Goal: Information Seeking & Learning: Find specific fact

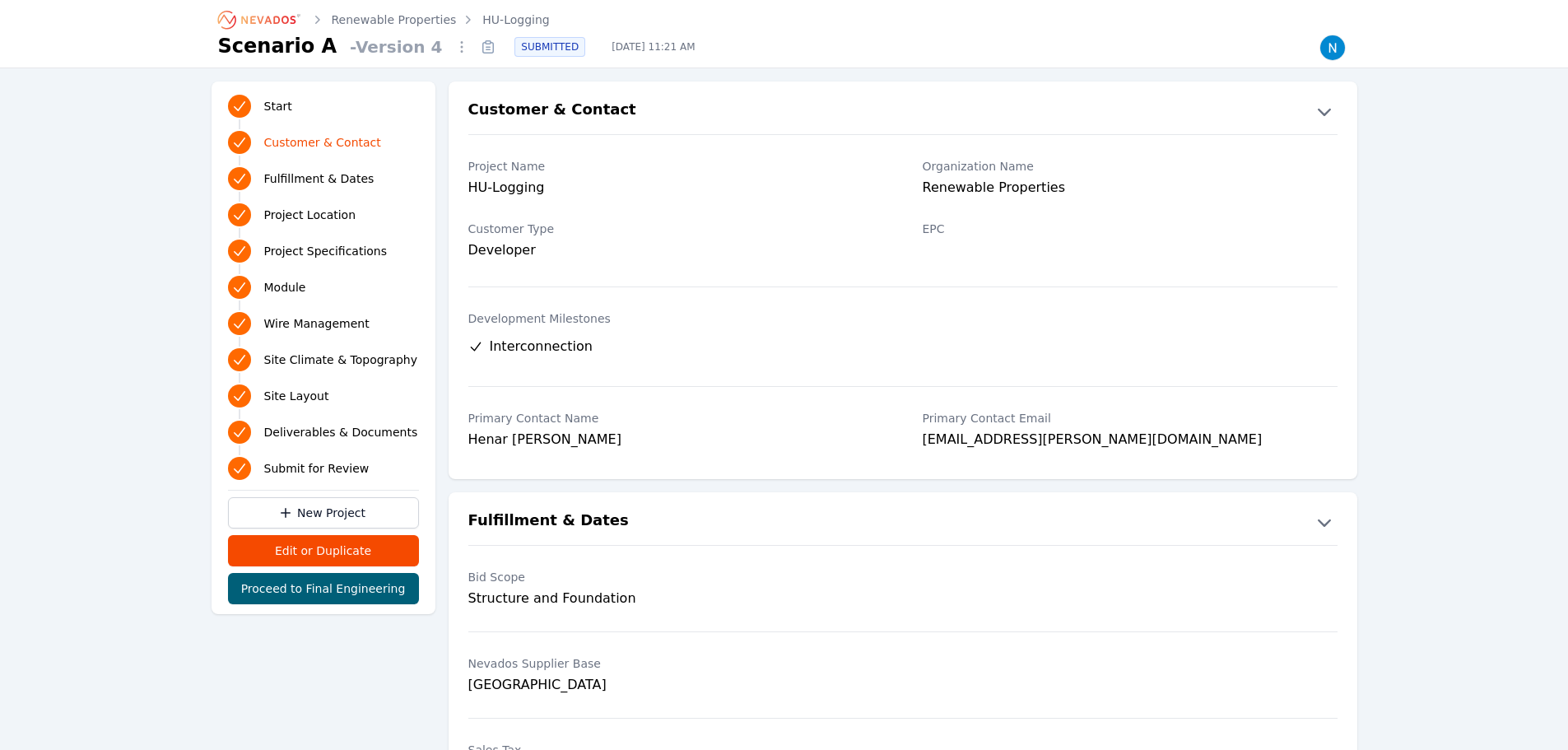
click at [516, 18] on link "HU-Logging" at bounding box center [516, 20] width 67 height 17
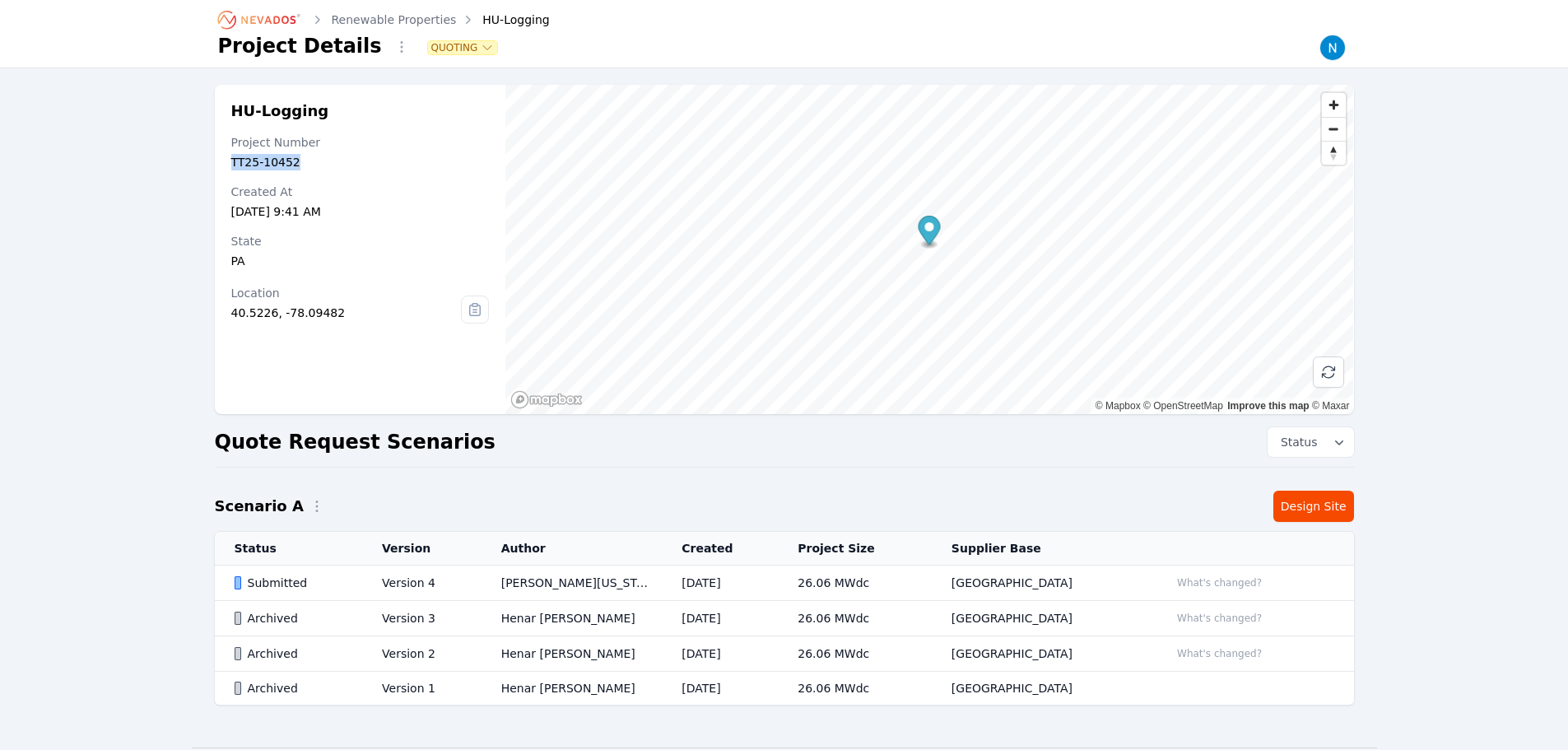
drag, startPoint x: 272, startPoint y: 165, endPoint x: 228, endPoint y: 165, distance: 44.0
click at [228, 165] on div "HU-Logging Project Number TT25-10452 Created At [DATE] 9:41 AM State [US_STATE]…" at bounding box center [360, 249] width 291 height 329
click at [433, 246] on div "State" at bounding box center [360, 241] width 259 height 17
drag, startPoint x: 316, startPoint y: 115, endPoint x: 230, endPoint y: 116, distance: 86.0
click at [230, 116] on div "HU-Logging Project Number TT25-10452 Created At [DATE] 9:41 AM State [US_STATE]…" at bounding box center [360, 249] width 291 height 329
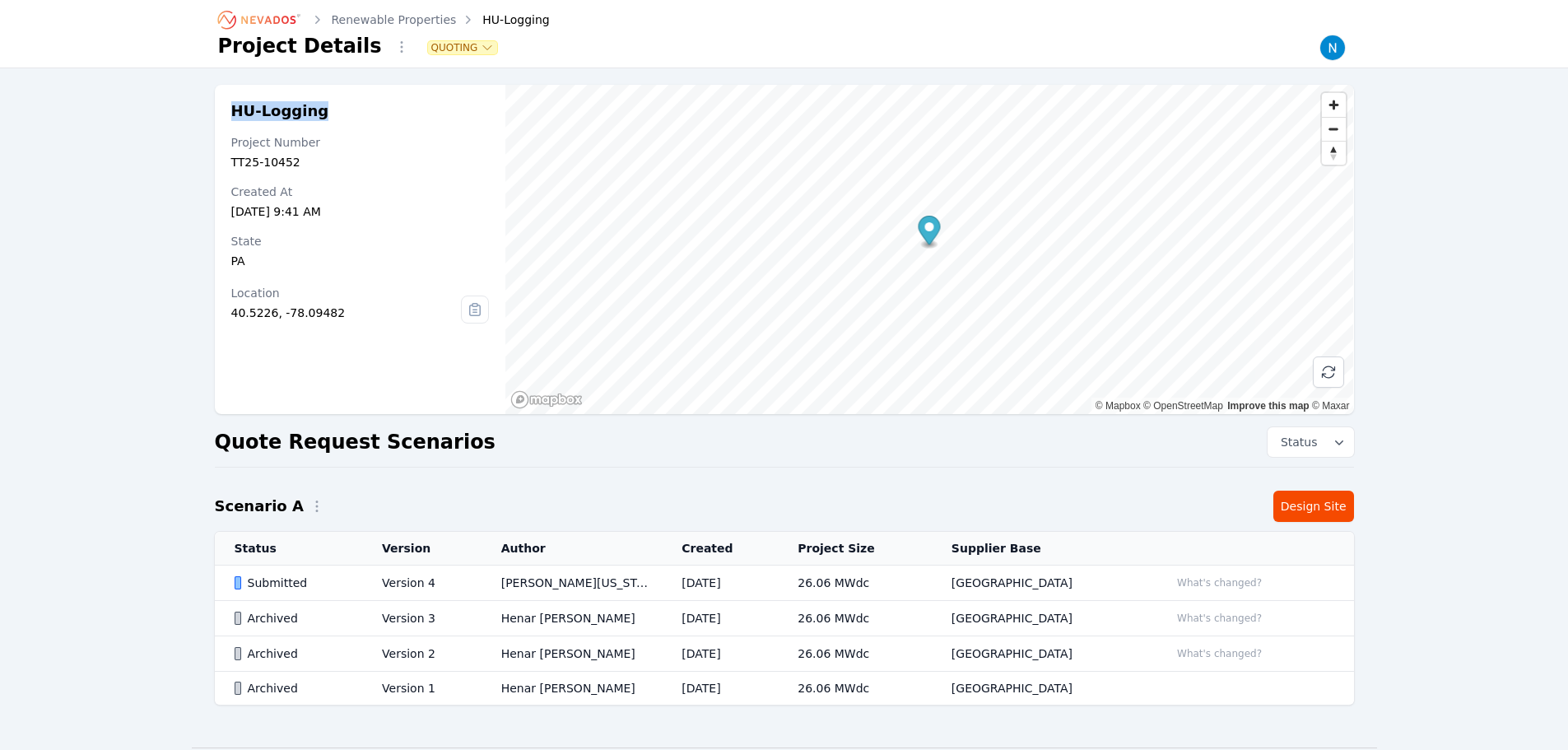
copy h2 "HU-Logging"
click at [320, 584] on div "Submitted" at bounding box center [295, 582] width 120 height 17
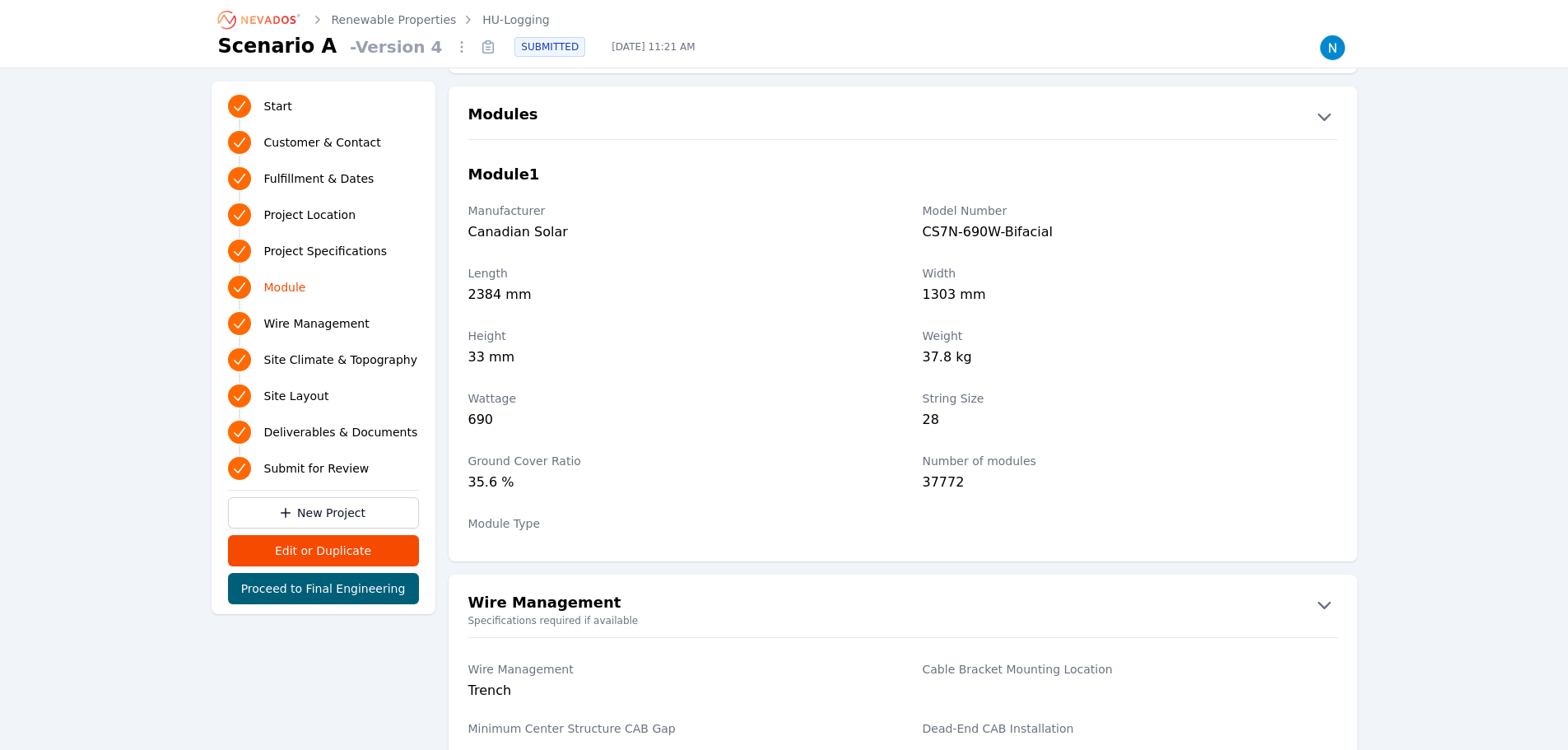
scroll to position [1728, 0]
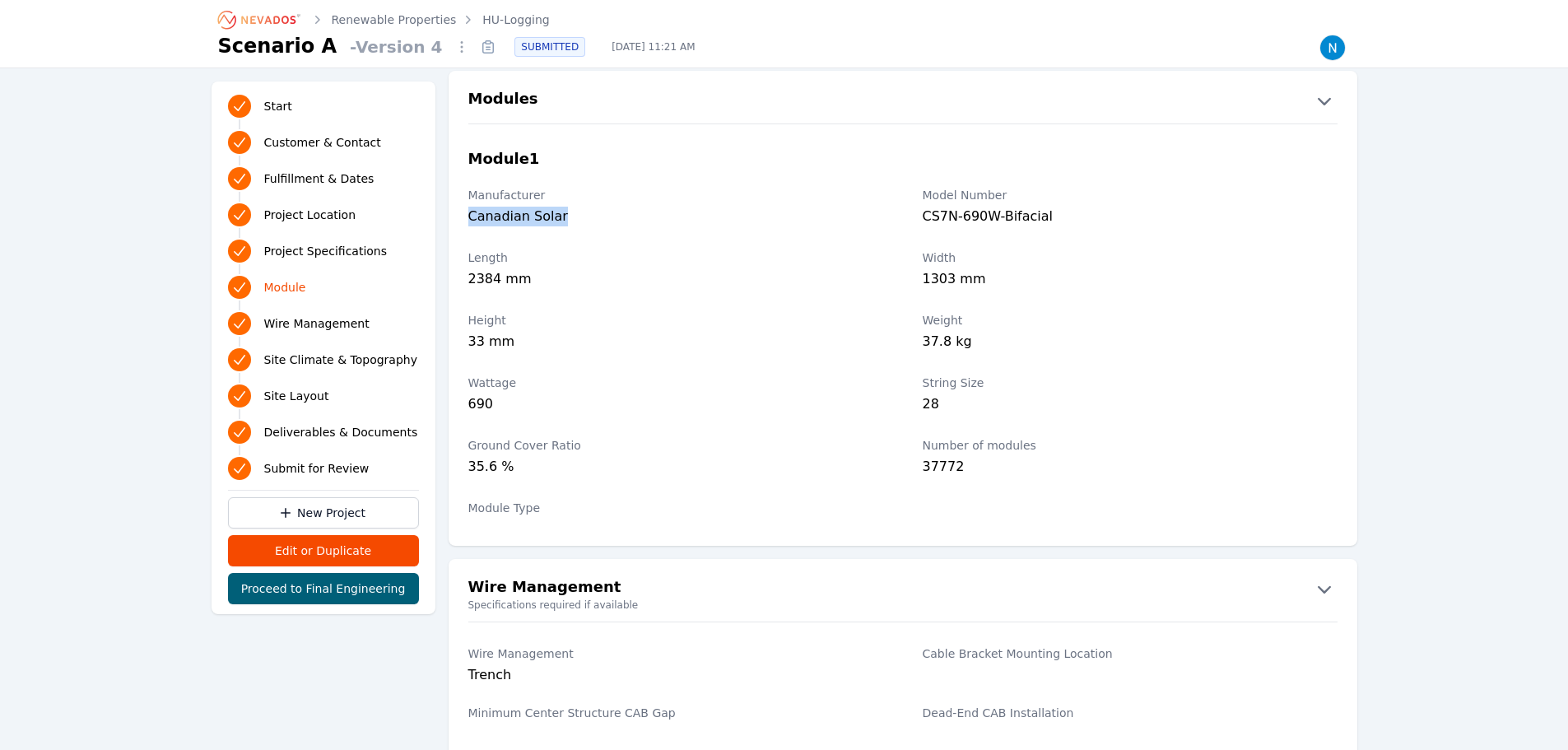
drag, startPoint x: 558, startPoint y: 225, endPoint x: 457, endPoint y: 227, distance: 101.0
click at [457, 227] on div "Manufacturer Canadian Solar Model Number CS7N-690W-Bifacial" at bounding box center [902, 208] width 908 height 63
copy div "Canadian Solar"
drag, startPoint x: 1062, startPoint y: 220, endPoint x: 904, endPoint y: 216, distance: 158.1
click at [904, 216] on div "Manufacturer Canadian Solar Model Number CS7N-690W-Bifacial" at bounding box center [902, 208] width 908 height 63
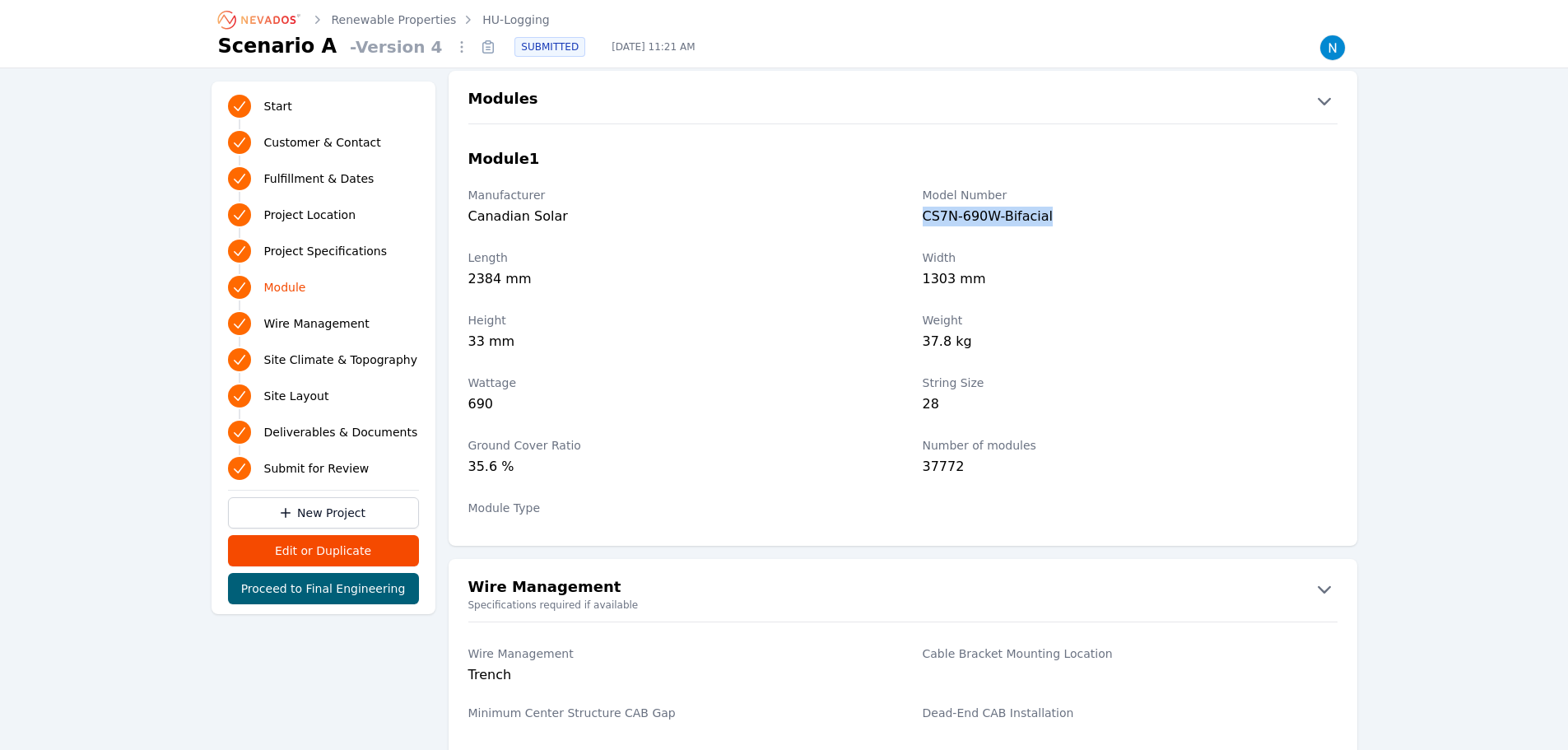
copy div "CS7N-690W-Bifacial"
drag, startPoint x: 959, startPoint y: 465, endPoint x: 919, endPoint y: 467, distance: 40.0
click at [919, 467] on div "Ground Cover Ratio 35.6 % Number of modules 37772" at bounding box center [902, 458] width 908 height 63
copy div "37772"
click at [755, 410] on div "690" at bounding box center [675, 405] width 415 height 23
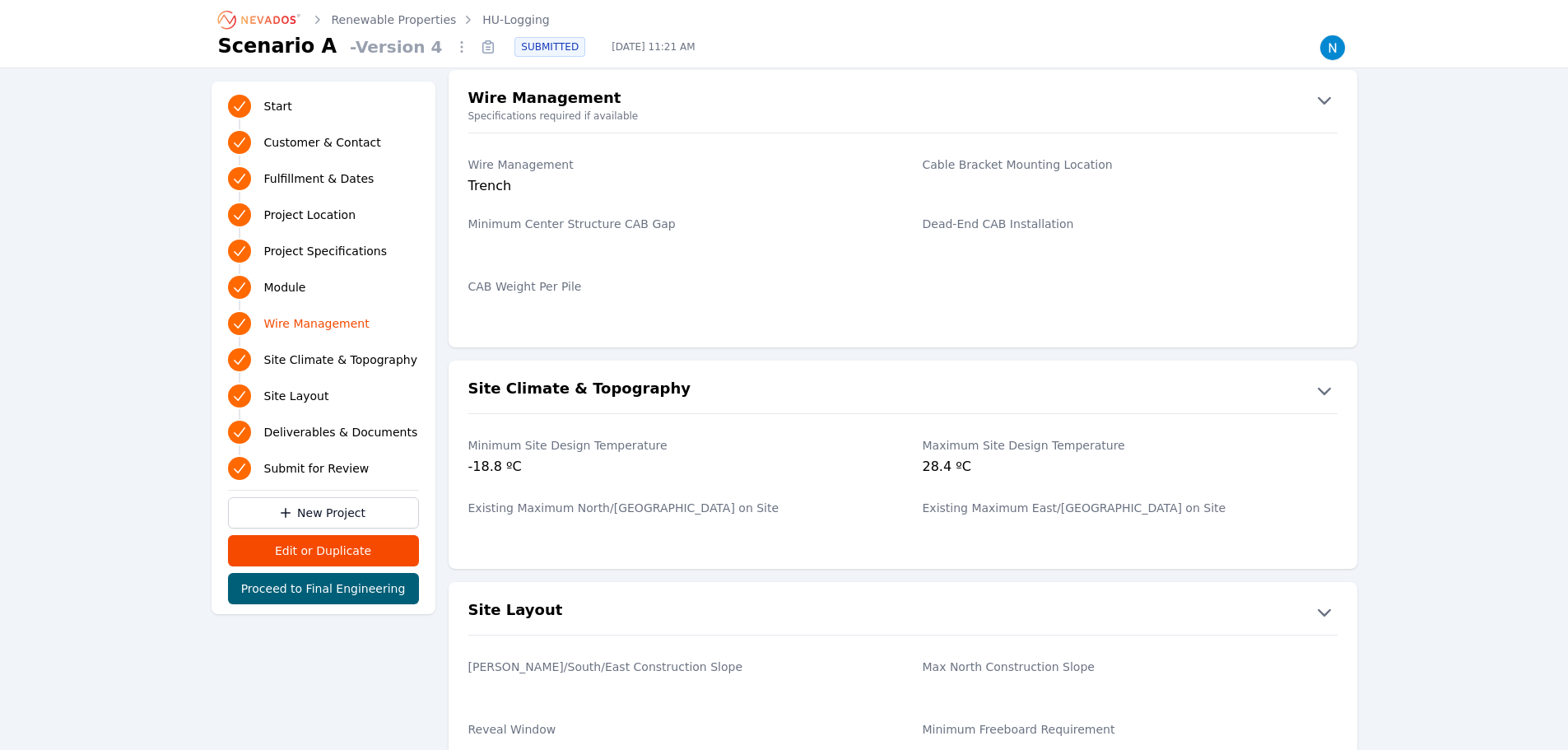
scroll to position [1975, 0]
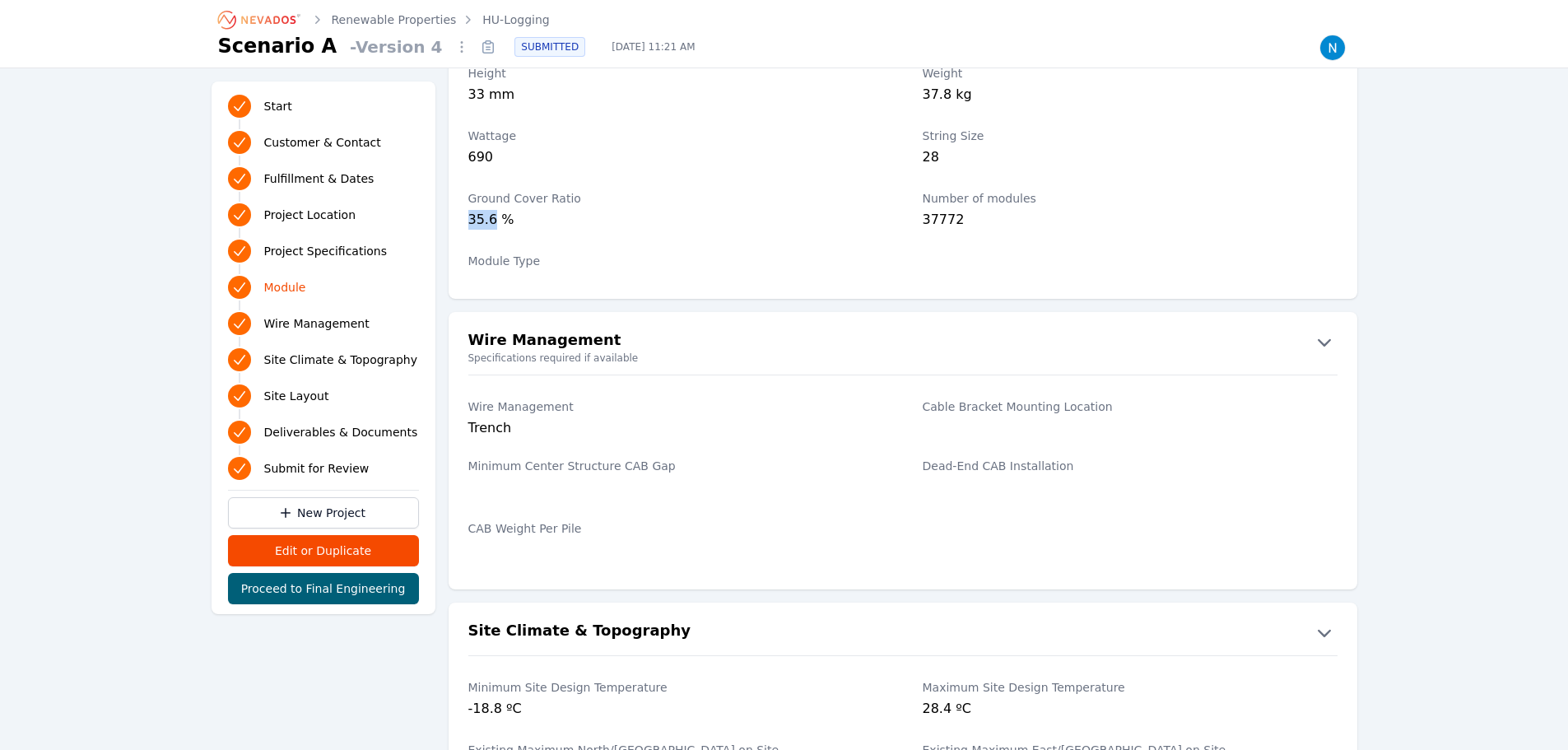
drag, startPoint x: 493, startPoint y: 220, endPoint x: 465, endPoint y: 221, distance: 28.0
click at [465, 221] on div "Ground Cover Ratio 35.6 % Number of modules 37772" at bounding box center [902, 211] width 908 height 63
copy div "35.6"
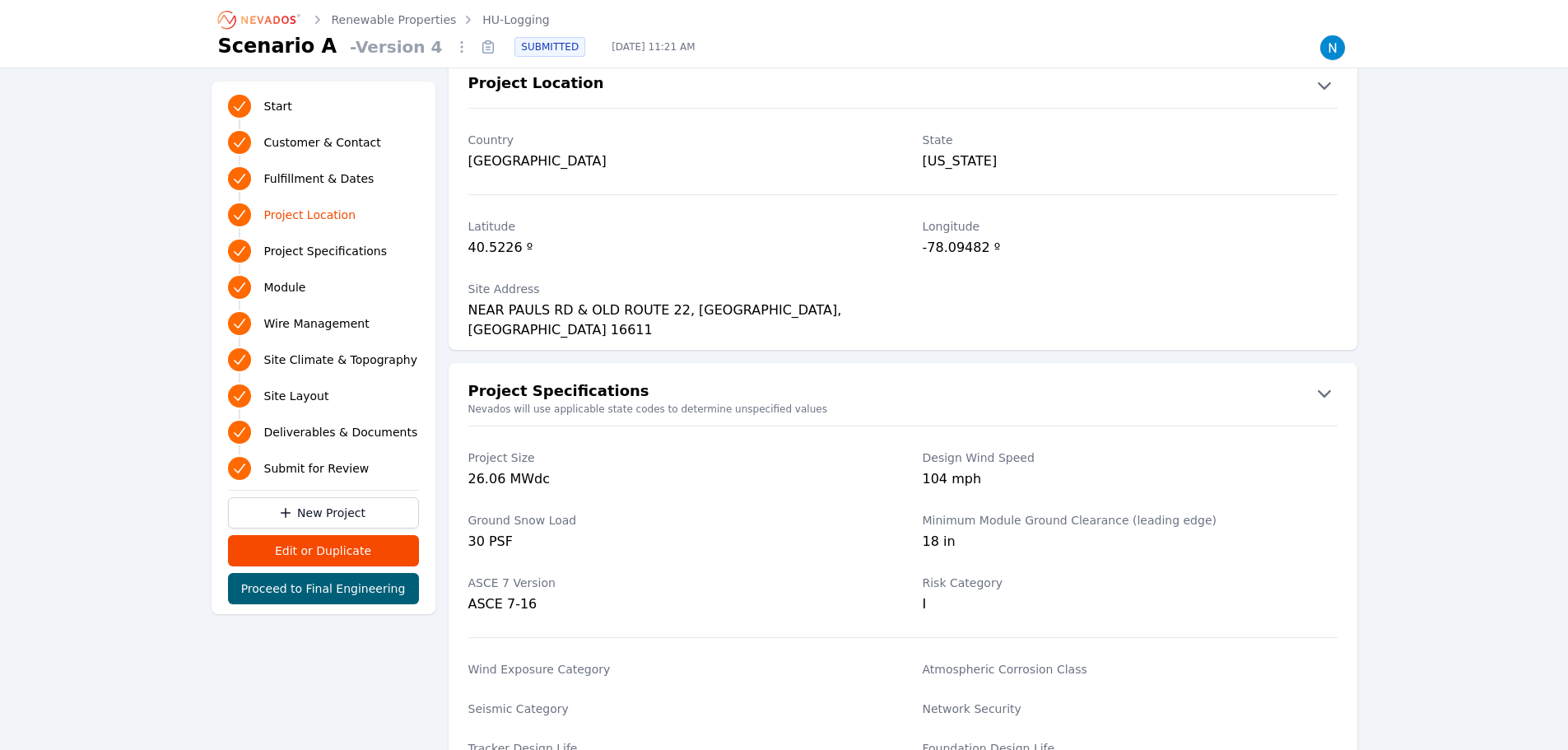
scroll to position [905, 0]
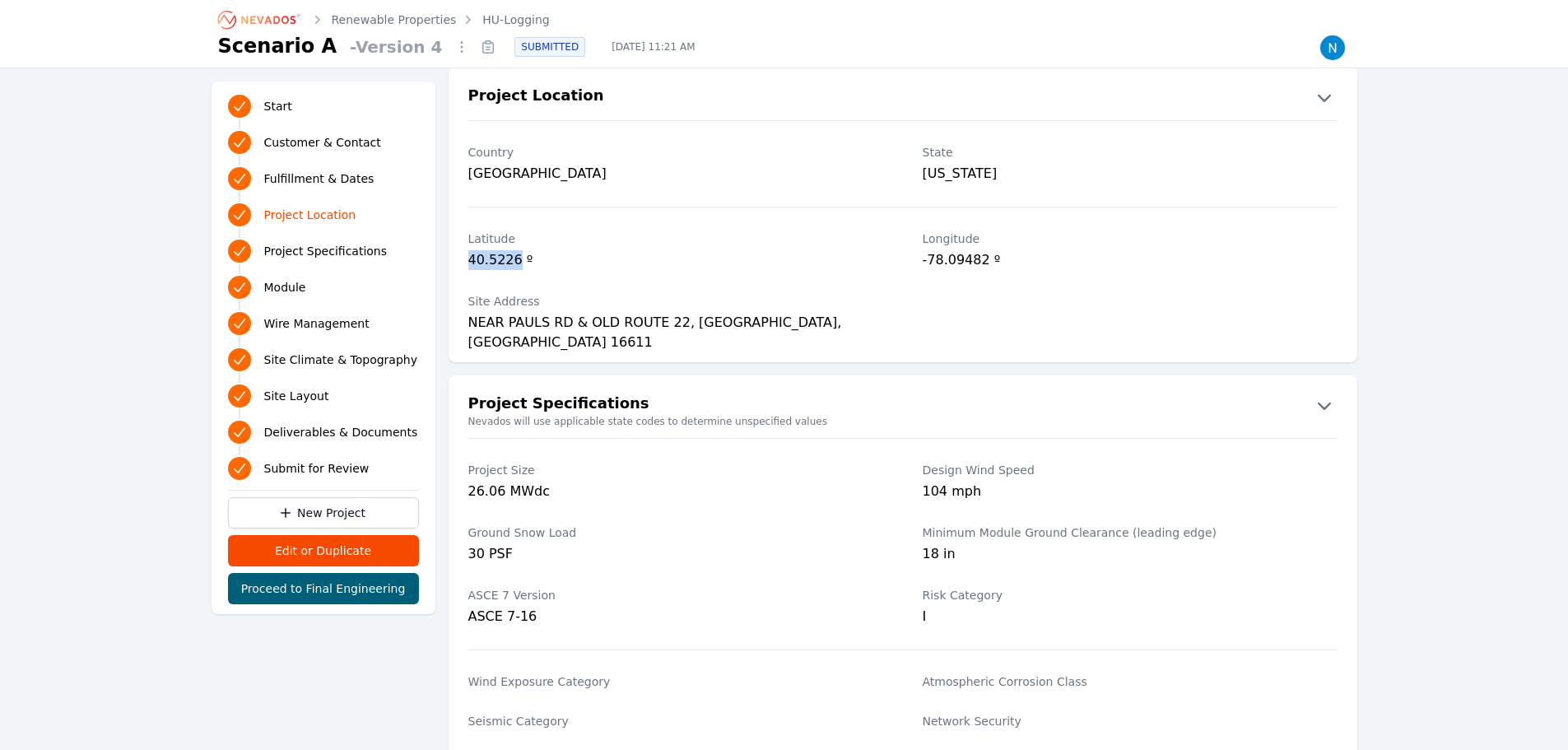
drag, startPoint x: 513, startPoint y: 257, endPoint x: 466, endPoint y: 263, distance: 47.4
click at [466, 263] on div "[GEOGRAPHIC_DATA] º" at bounding box center [902, 252] width 908 height 63
copy div "40.5226"
drag, startPoint x: 981, startPoint y: 260, endPoint x: 922, endPoint y: 258, distance: 59.0
click at [920, 258] on div "[GEOGRAPHIC_DATA] º" at bounding box center [902, 252] width 908 height 63
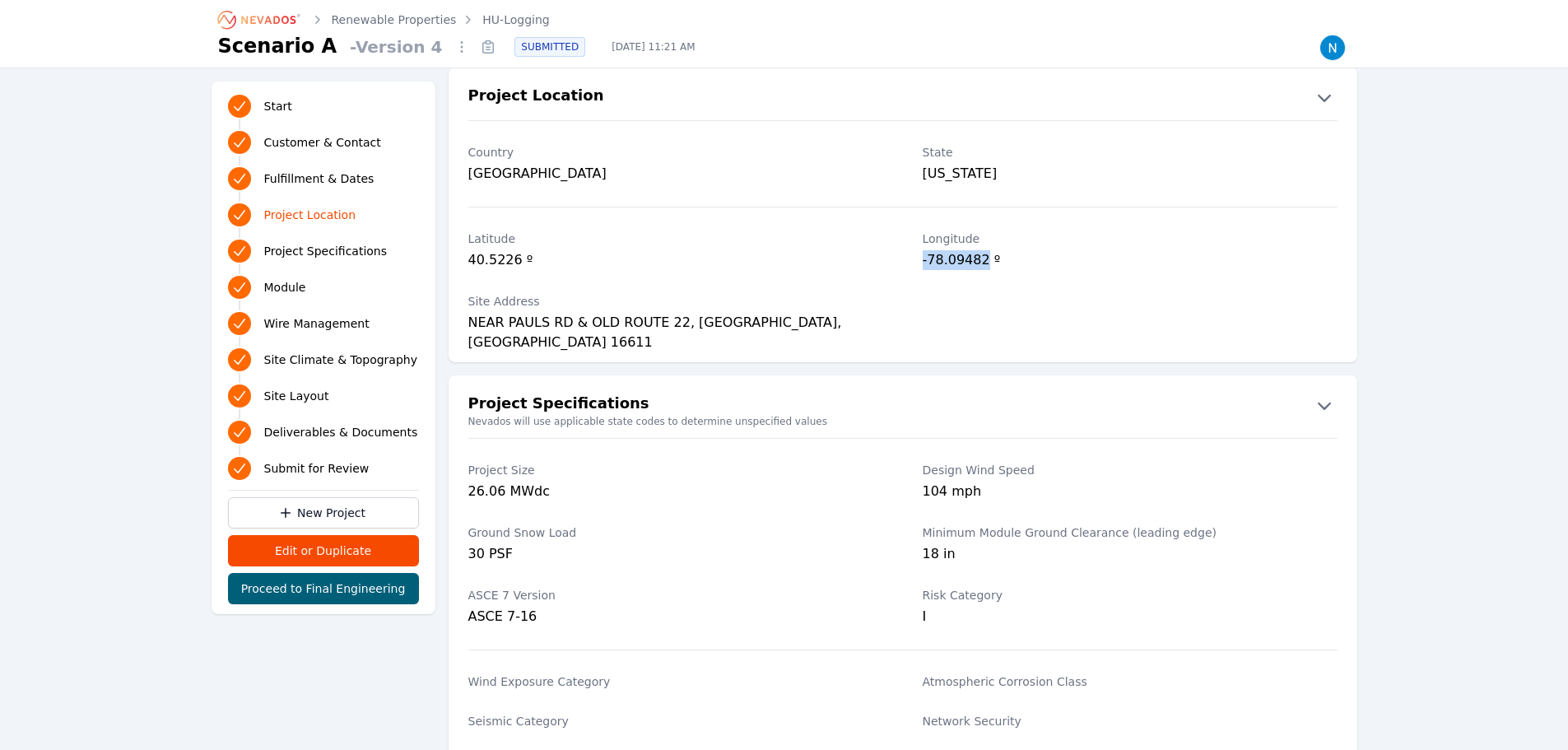
copy div "-78.09482"
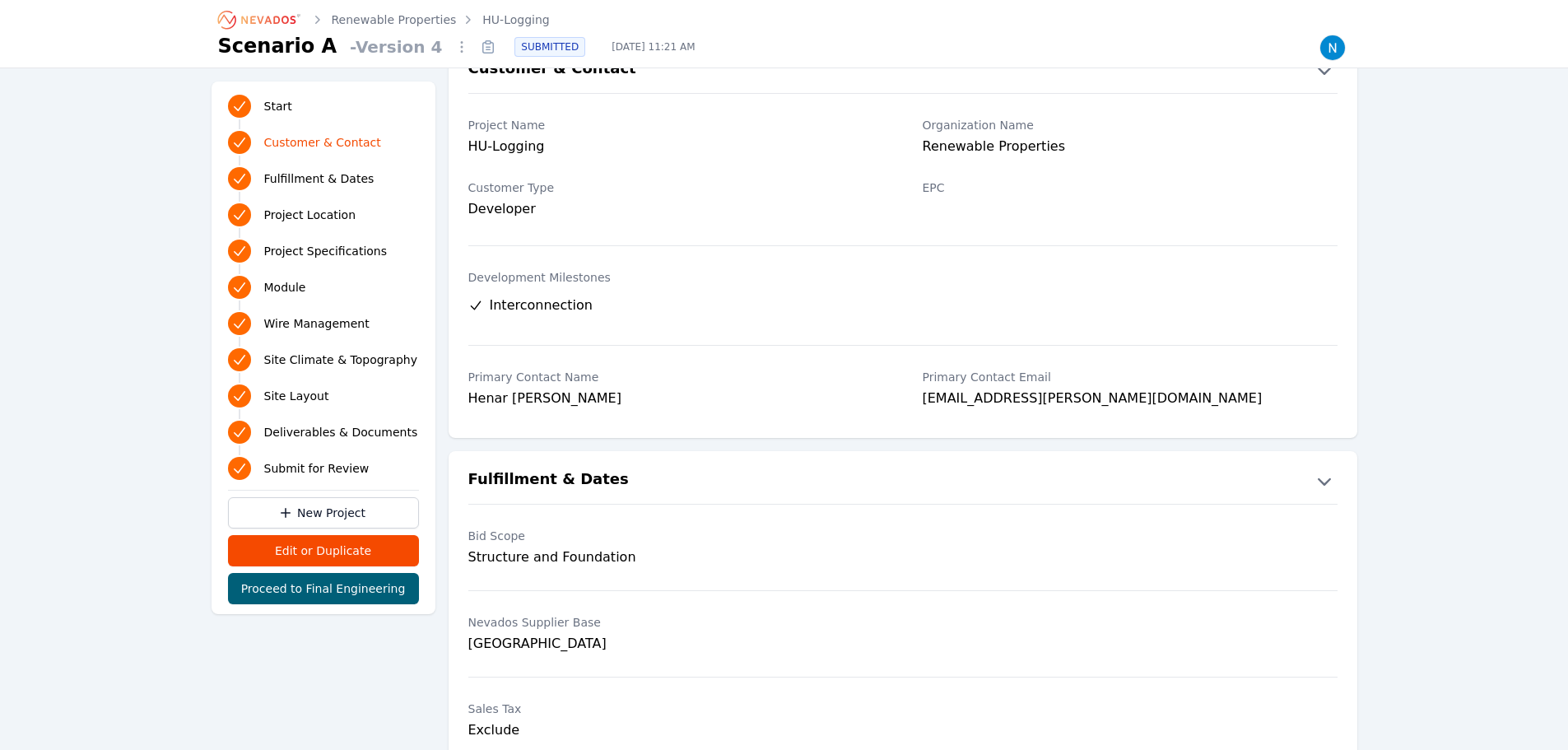
scroll to position [0, 0]
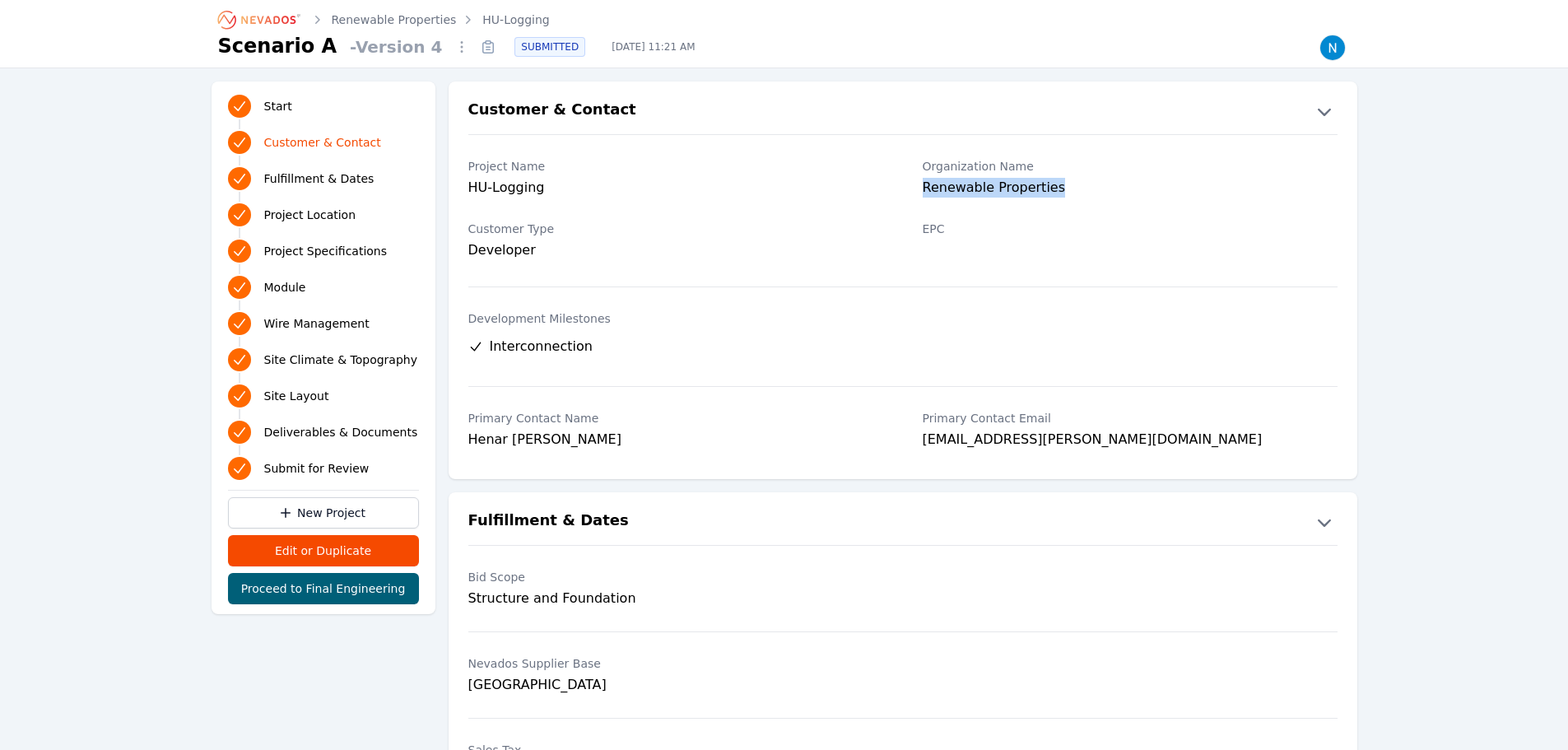
drag, startPoint x: 1061, startPoint y: 190, endPoint x: 917, endPoint y: 187, distance: 144.0
click at [917, 187] on div "Project Name HU-Logging Organization Name Renewable Properties" at bounding box center [902, 180] width 908 height 63
copy div "Renewable Properties"
drag, startPoint x: 551, startPoint y: 195, endPoint x: 462, endPoint y: 193, distance: 89.0
click at [462, 193] on div "Project Name HU-Logging Organization Name Renewable Properties" at bounding box center [902, 180] width 908 height 63
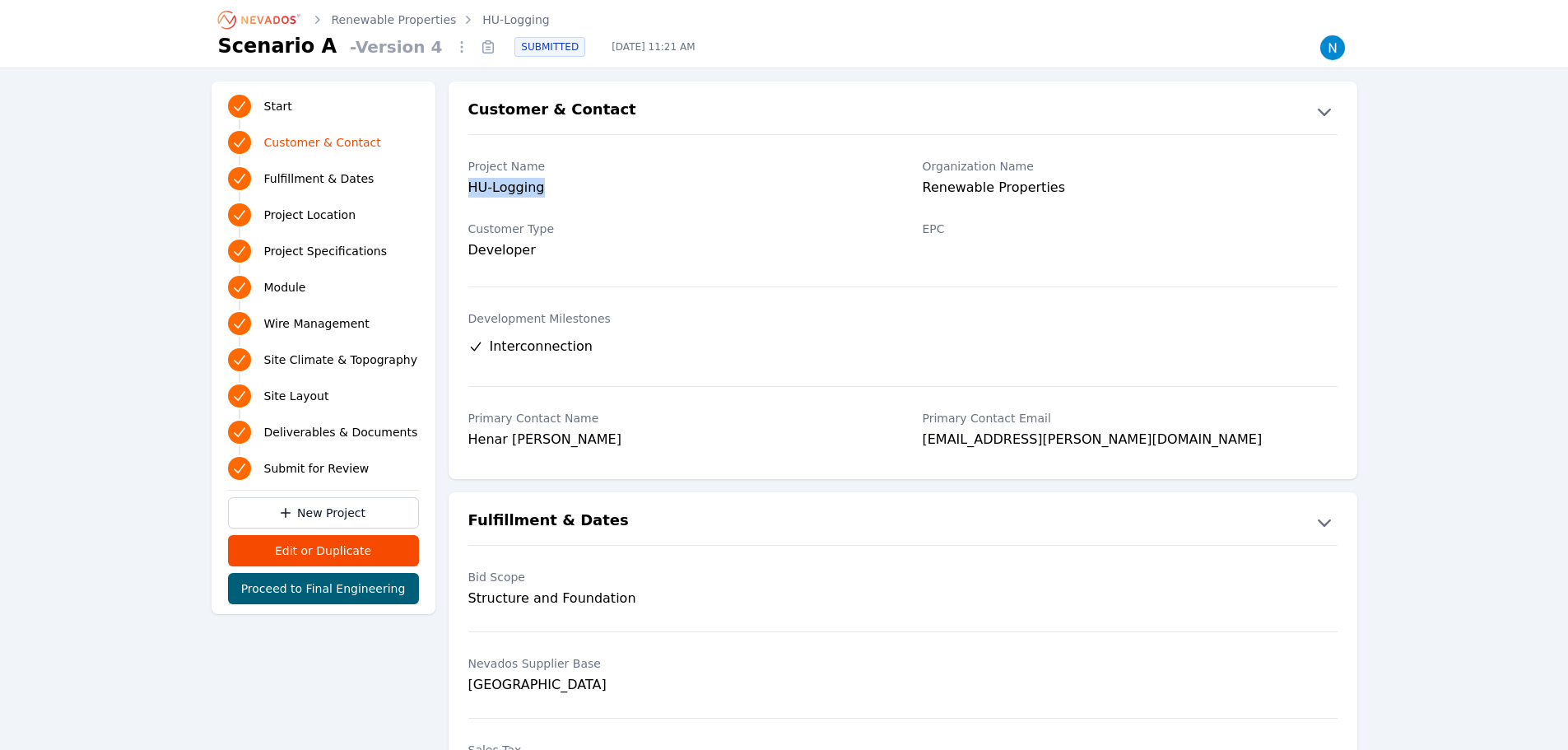
copy div "HU-Logging"
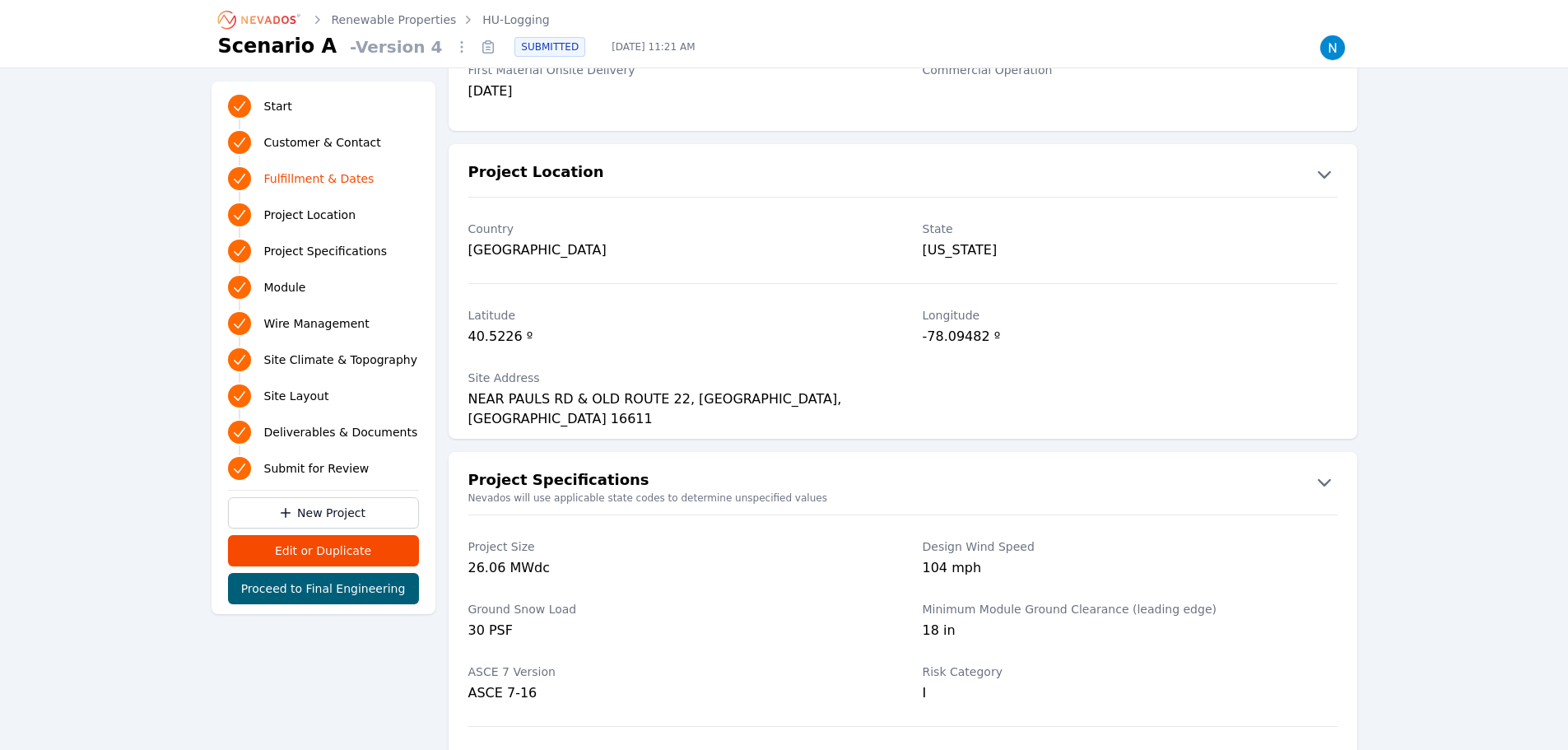
scroll to position [823, 0]
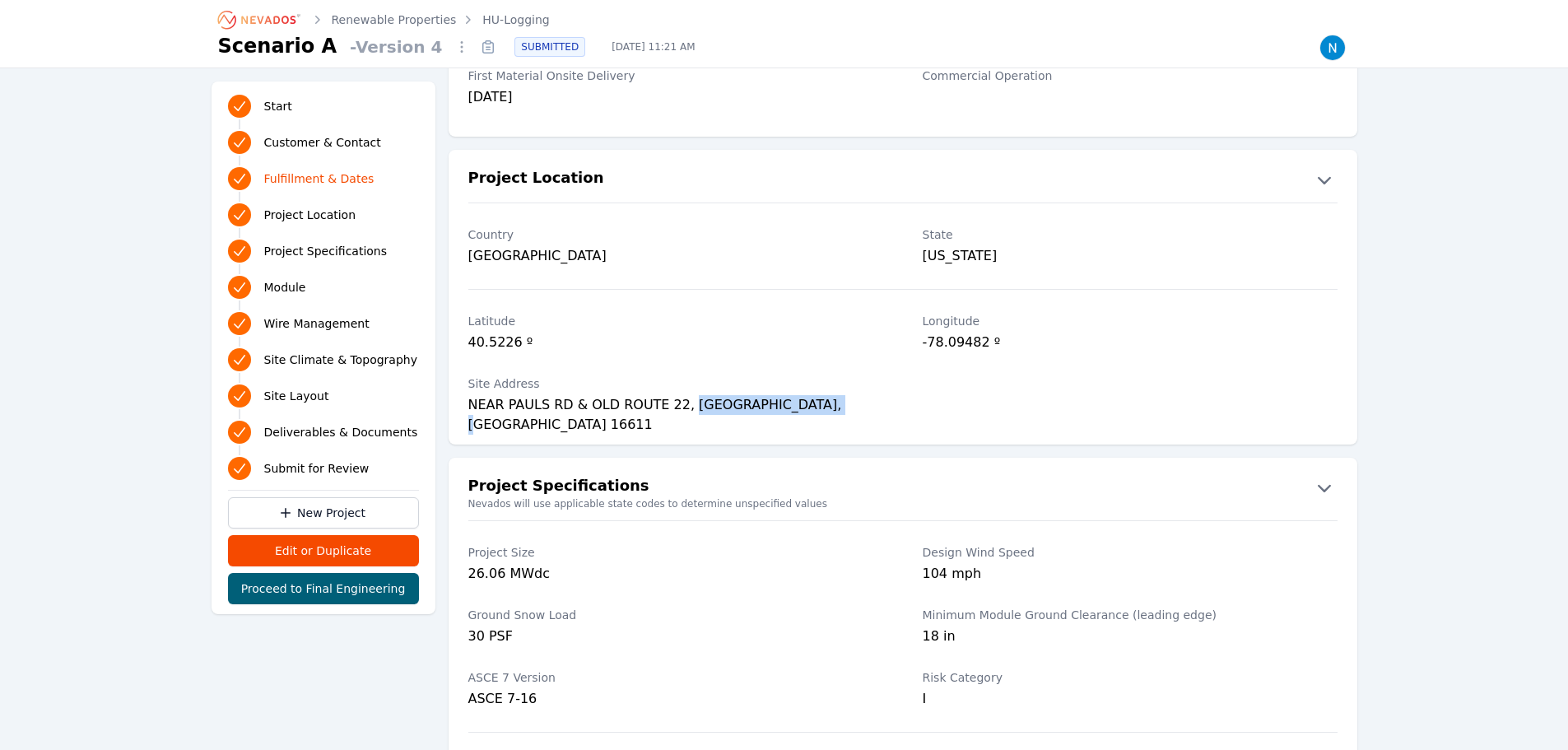
drag, startPoint x: 846, startPoint y: 402, endPoint x: 678, endPoint y: 406, distance: 168.0
click at [678, 406] on div "NEAR PAULS RD & OLD ROUTE 22, [GEOGRAPHIC_DATA], [GEOGRAPHIC_DATA] 16611" at bounding box center [675, 406] width 415 height 23
copy div "[GEOGRAPHIC_DATA], [GEOGRAPHIC_DATA] 16611"
drag, startPoint x: 513, startPoint y: 341, endPoint x: 463, endPoint y: 346, distance: 50.2
click at [463, 346] on div "[GEOGRAPHIC_DATA] º" at bounding box center [902, 334] width 908 height 63
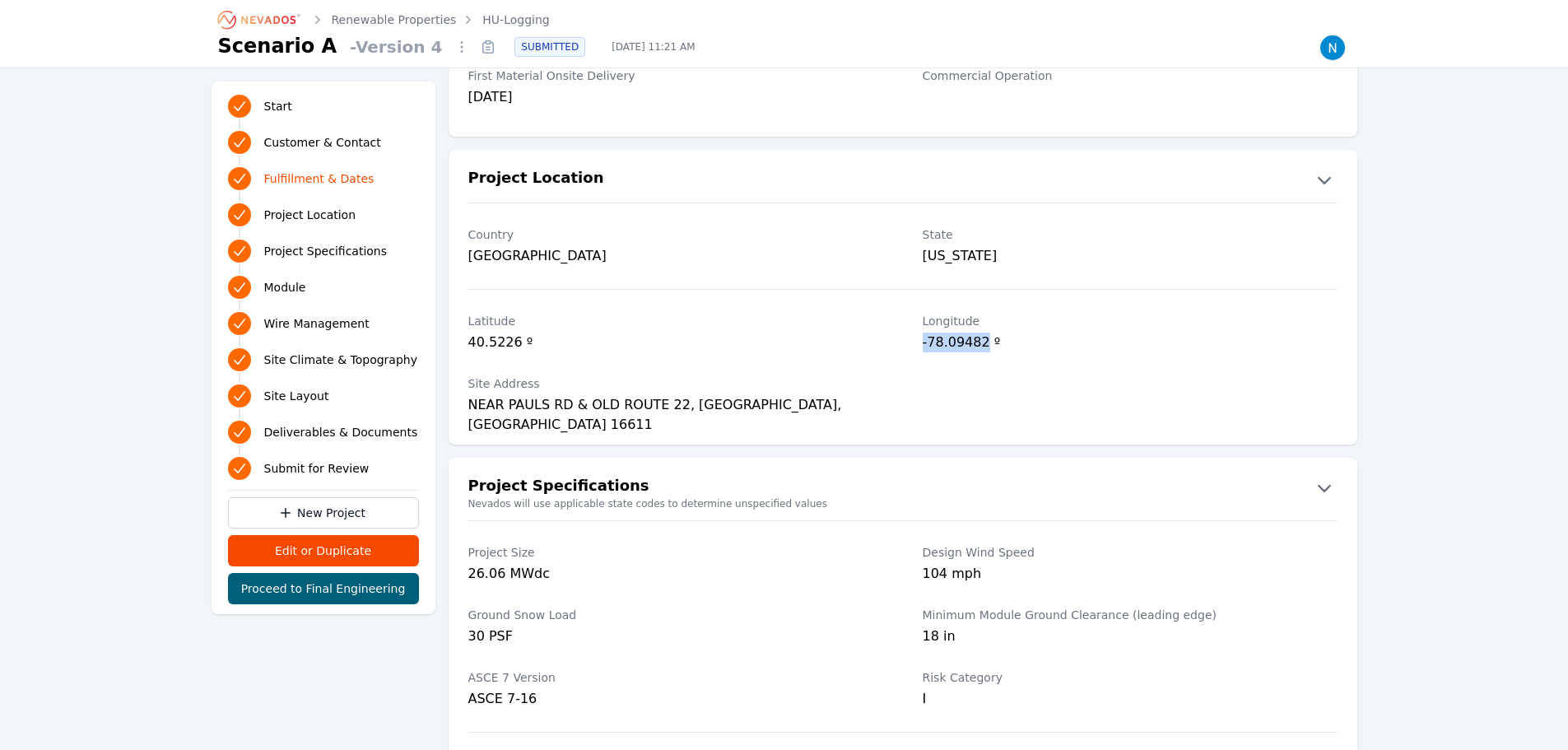
drag, startPoint x: 982, startPoint y: 340, endPoint x: 919, endPoint y: 341, distance: 63.0
click at [919, 341] on div "[GEOGRAPHIC_DATA] º" at bounding box center [902, 334] width 908 height 63
